Goal: Task Accomplishment & Management: Manage account settings

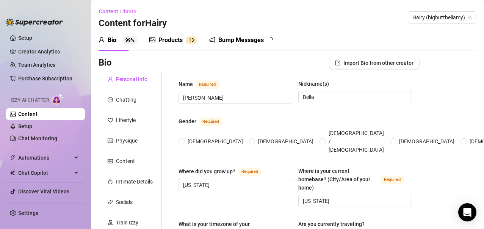
radio input "true"
type input "[DATE]"
click at [37, 138] on link "Chat Monitoring" at bounding box center [37, 138] width 39 height 6
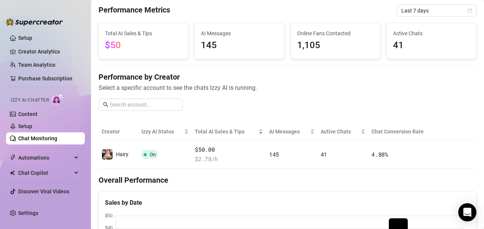
scroll to position [4, 0]
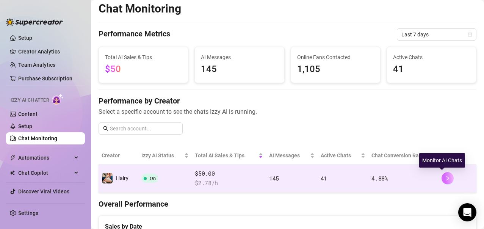
click at [441, 179] on button "button" at bounding box center [447, 178] width 12 height 12
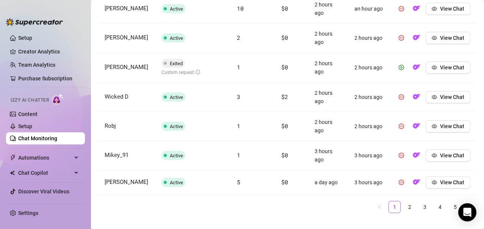
scroll to position [421, 0]
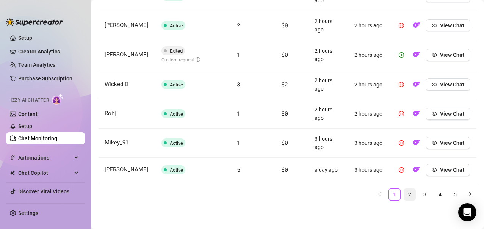
click at [404, 200] on link "2" at bounding box center [409, 194] width 11 height 11
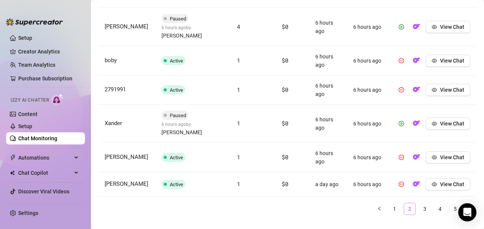
scroll to position [419, 0]
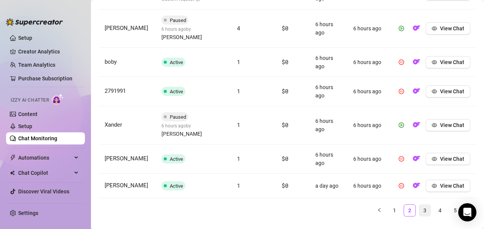
click at [421, 205] on link "3" at bounding box center [424, 210] width 11 height 11
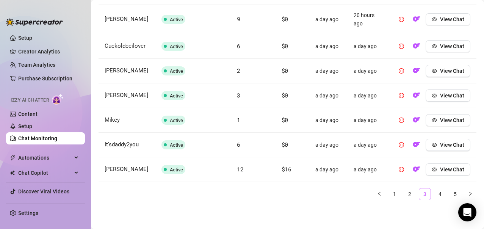
scroll to position [394, 0]
click at [434, 194] on link "4" at bounding box center [439, 193] width 11 height 11
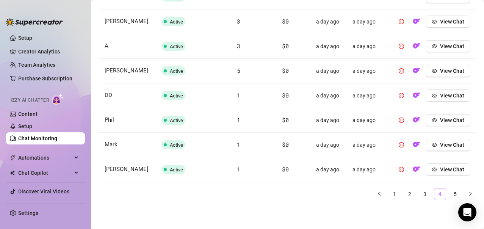
scroll to position [381, 0]
click at [449, 194] on link "5" at bounding box center [454, 193] width 11 height 11
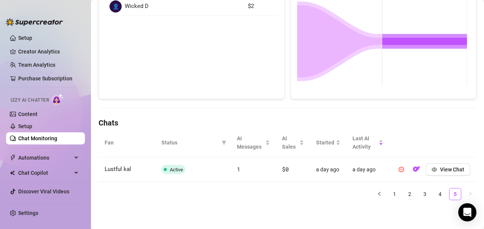
scroll to position [154, 0]
click at [389, 197] on link "1" at bounding box center [394, 193] width 11 height 11
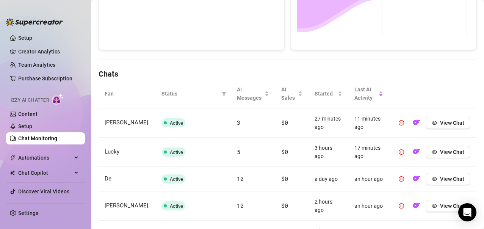
scroll to position [0, 0]
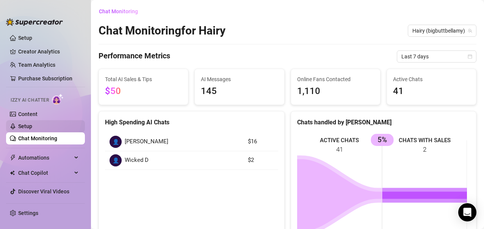
click at [23, 128] on link "Setup" at bounding box center [25, 126] width 14 height 6
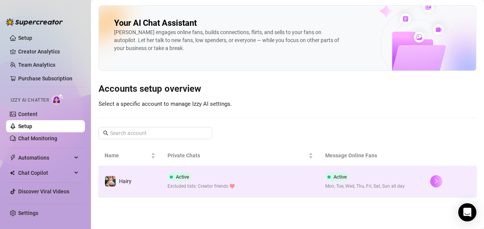
click at [435, 182] on icon "right" at bounding box center [436, 180] width 5 height 5
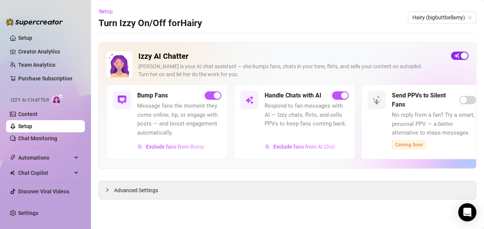
click at [466, 57] on div "button" at bounding box center [464, 55] width 7 height 7
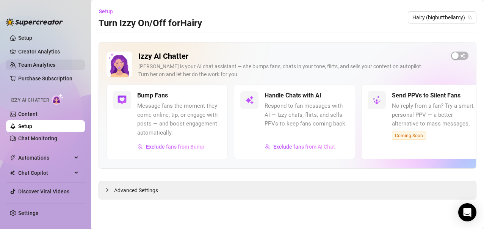
click at [28, 66] on link "Team Analytics" at bounding box center [36, 65] width 37 height 6
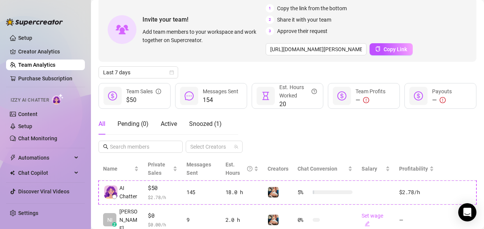
scroll to position [75, 0]
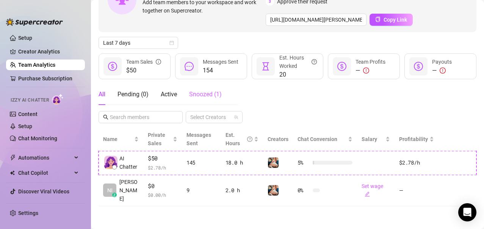
click at [200, 92] on div "Snoozed ( 1 )" at bounding box center [205, 94] width 33 height 21
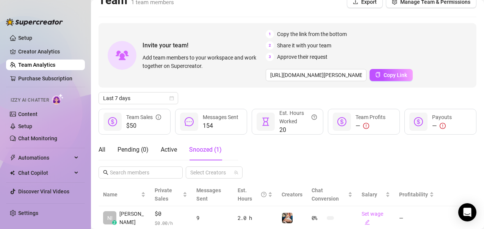
scroll to position [0, 0]
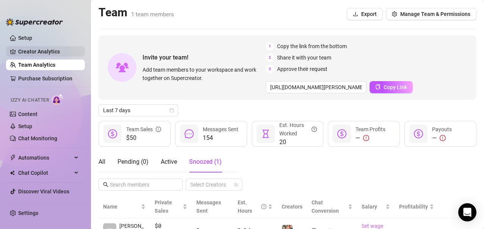
click at [40, 53] on link "Creator Analytics" at bounding box center [48, 51] width 61 height 12
